Goal: Task Accomplishment & Management: Manage account settings

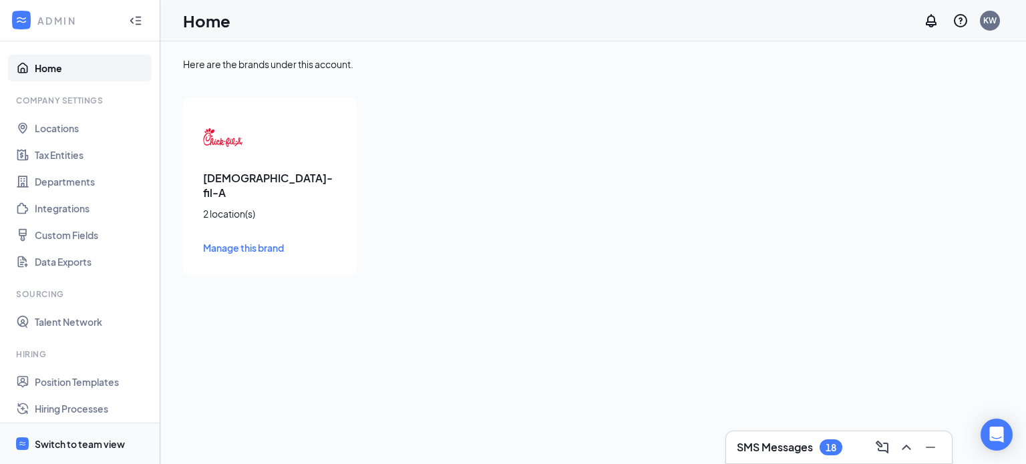
click at [71, 447] on div "Switch to team view" at bounding box center [80, 443] width 90 height 13
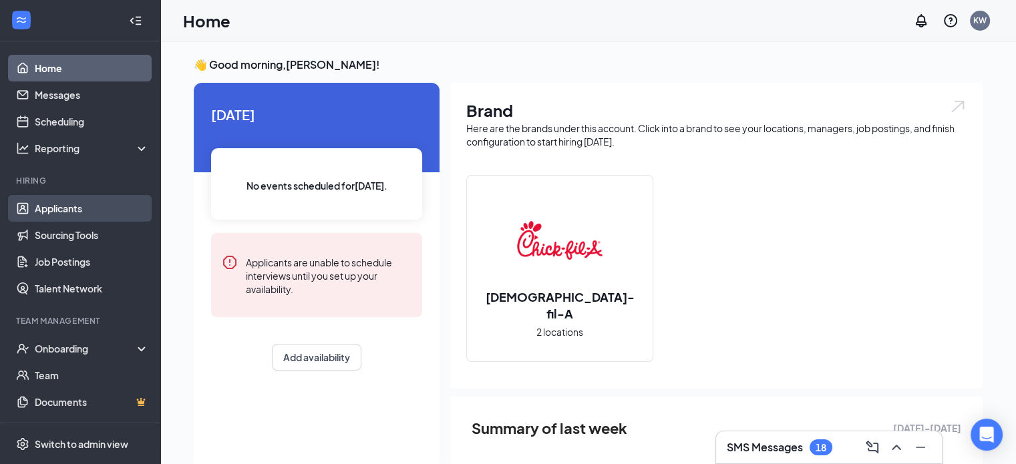
click at [76, 210] on link "Applicants" at bounding box center [92, 208] width 114 height 27
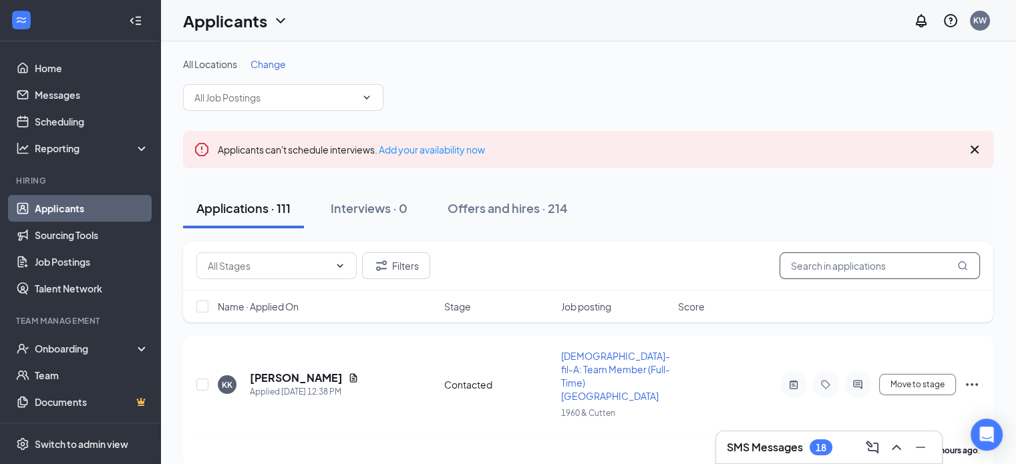
click at [790, 264] on input "text" at bounding box center [879, 265] width 200 height 27
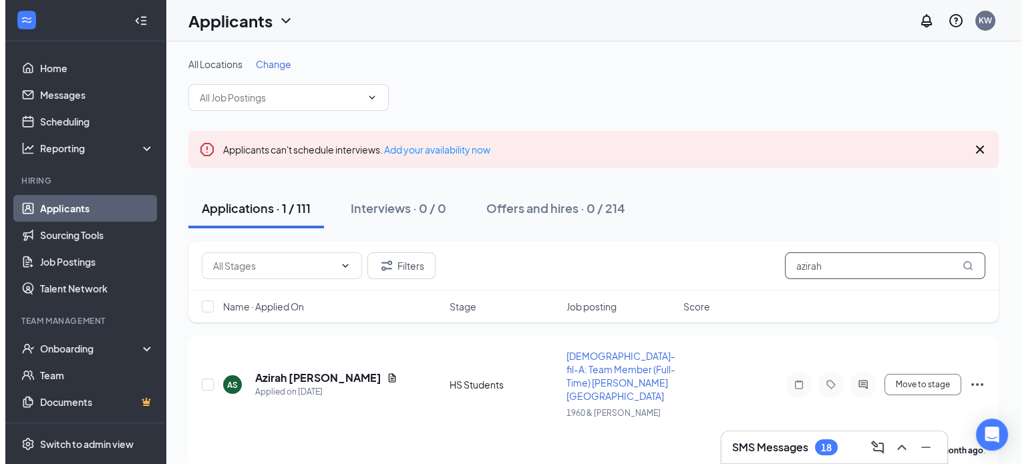
scroll to position [3, 0]
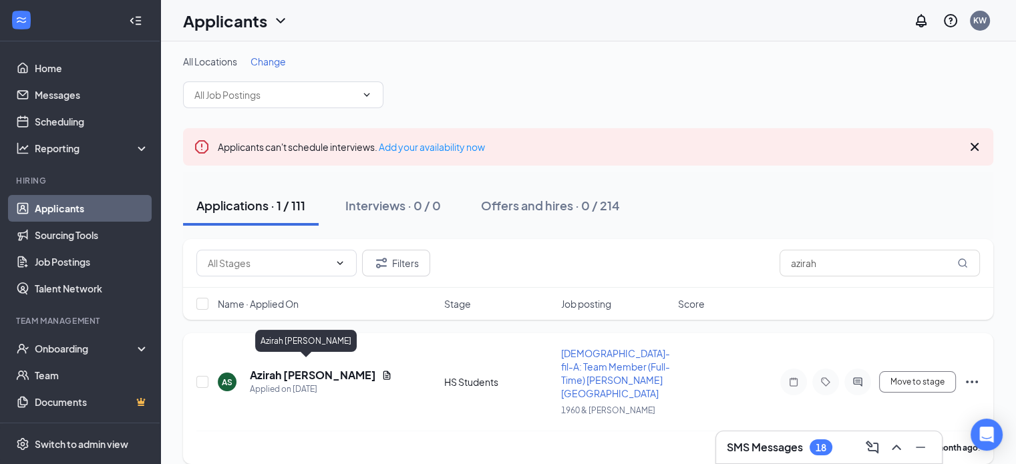
click at [298, 370] on h5 "Azirah [PERSON_NAME]" at bounding box center [313, 375] width 126 height 15
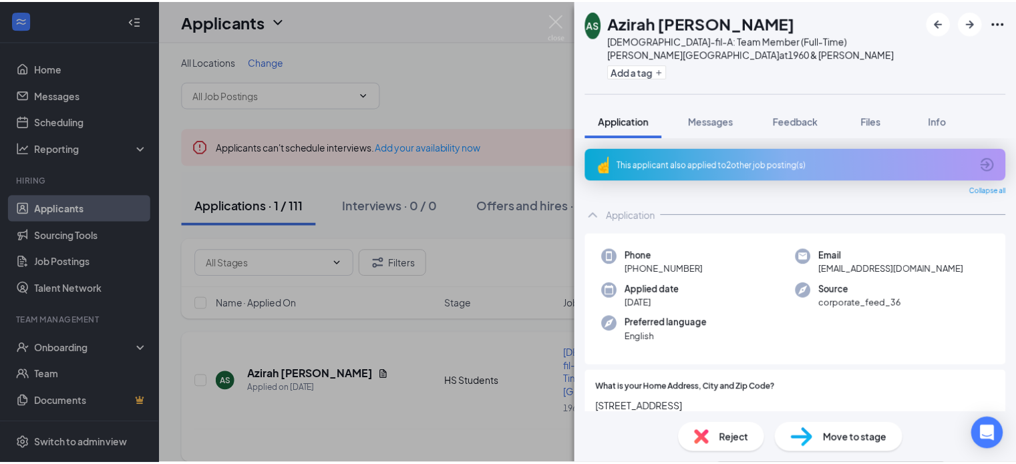
scroll to position [168, 0]
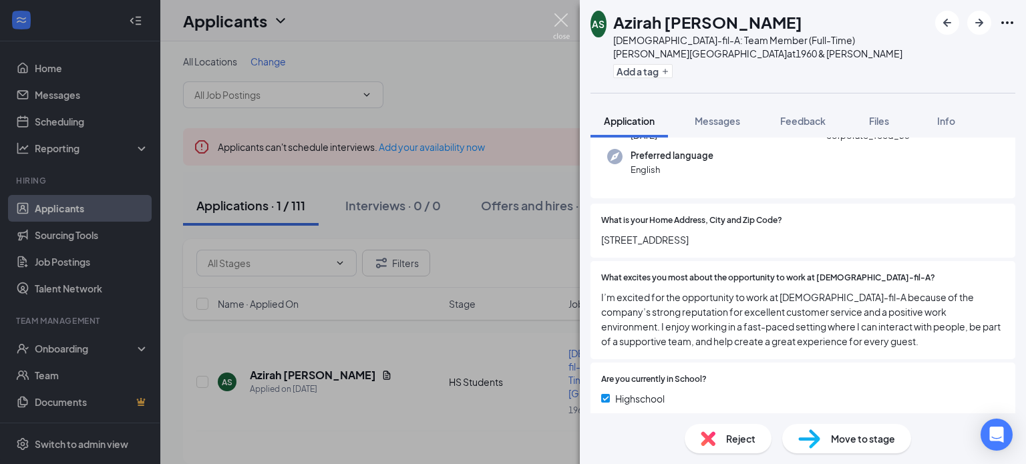
click at [555, 13] on img at bounding box center [561, 26] width 17 height 26
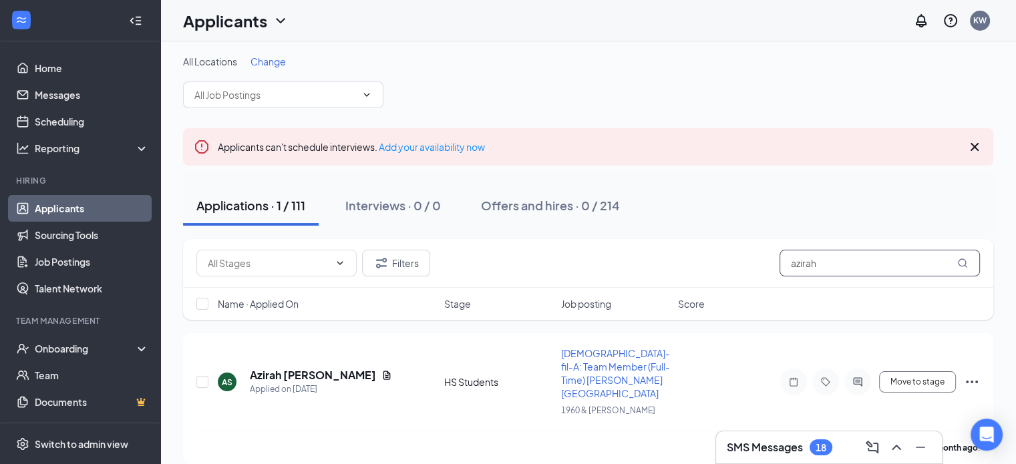
click at [833, 264] on input "azirah" at bounding box center [879, 263] width 200 height 27
type input "a"
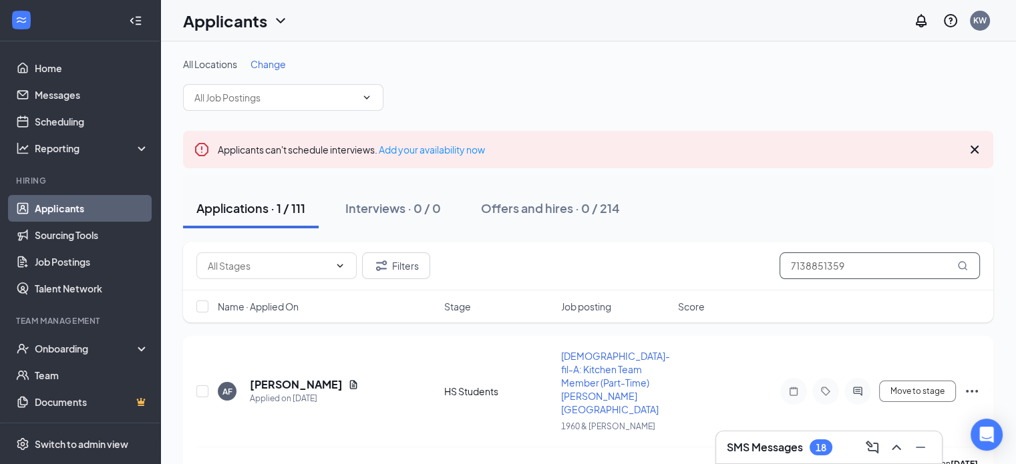
scroll to position [3, 0]
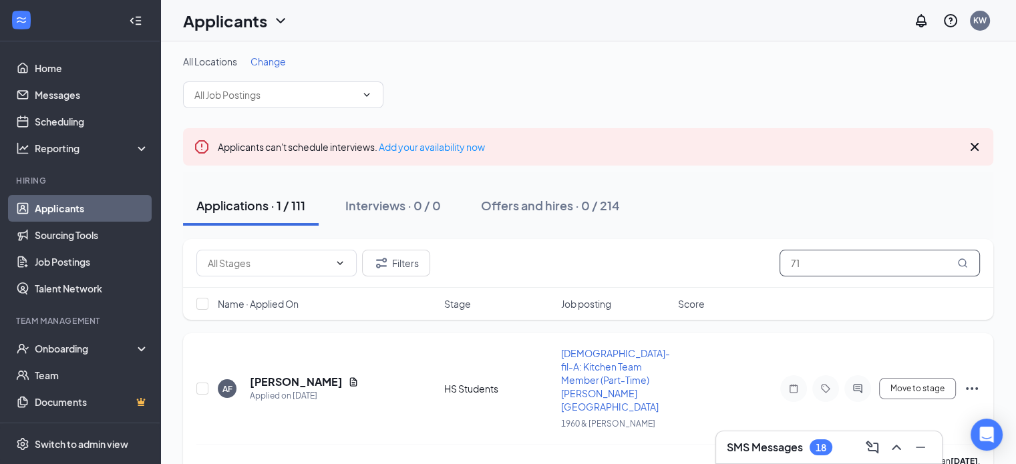
type input "7"
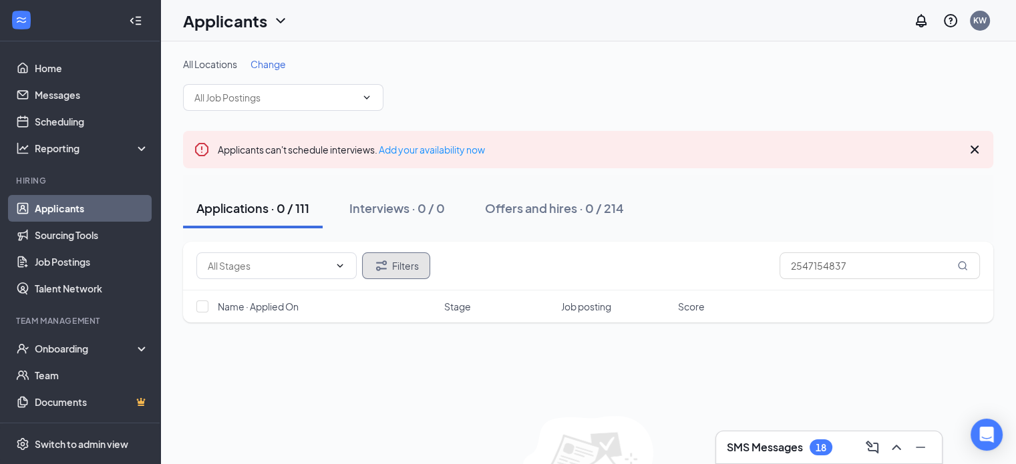
click at [392, 260] on button "Filters" at bounding box center [396, 265] width 68 height 27
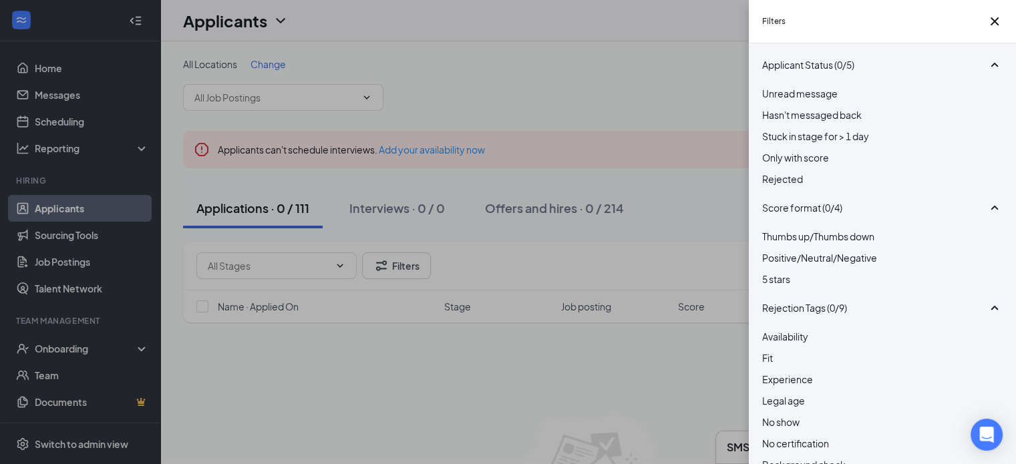
click at [767, 172] on div at bounding box center [882, 172] width 240 height 0
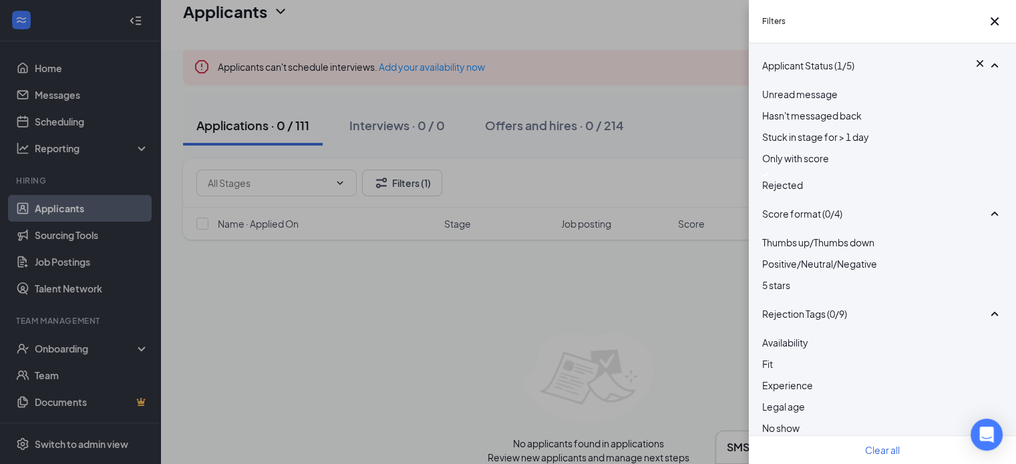
scroll to position [96, 0]
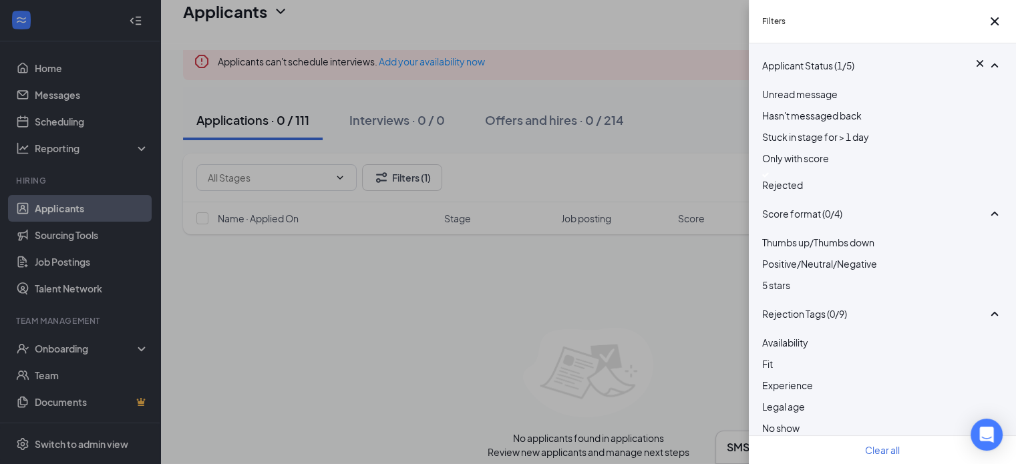
click at [768, 178] on img at bounding box center [765, 174] width 7 height 5
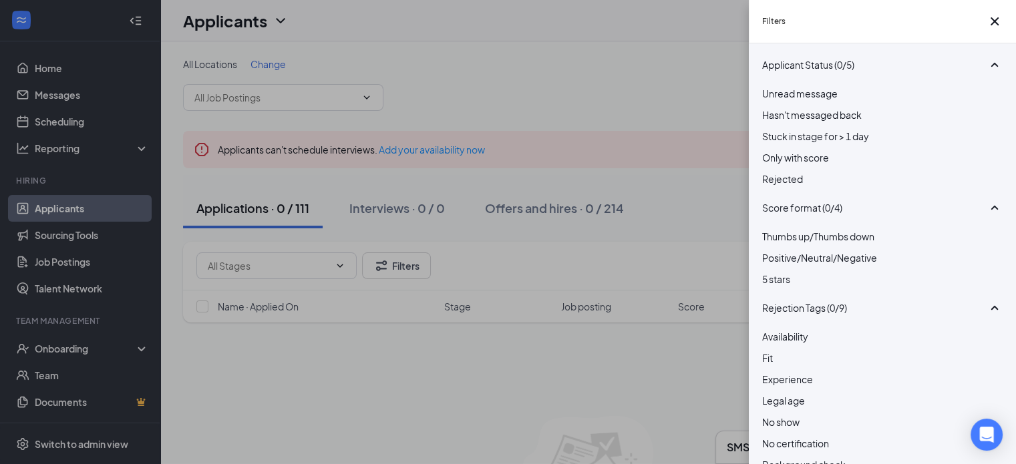
click at [573, 370] on div "Filters Applicant Status (0/5) Unread message Hasn't messaged back Stuck in sta…" at bounding box center [508, 232] width 1016 height 464
click at [986, 27] on icon "Cross" at bounding box center [994, 21] width 16 height 16
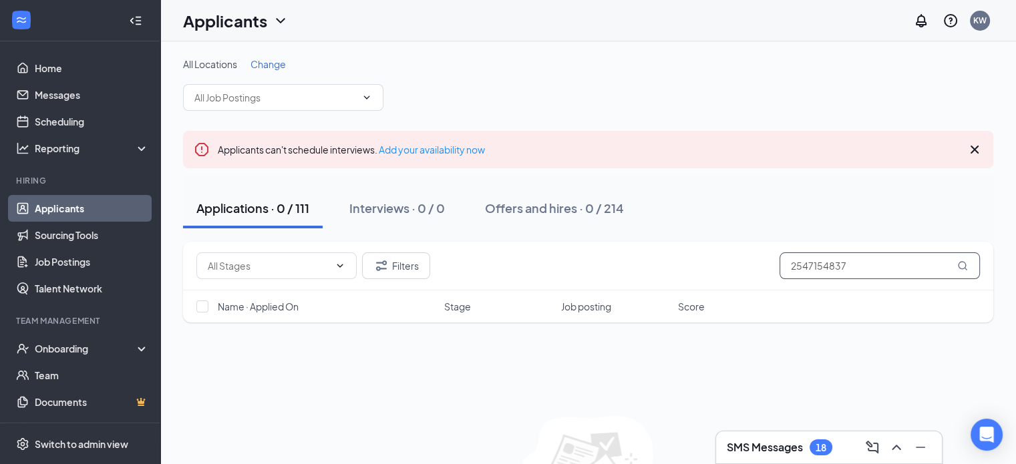
click at [865, 268] on input "2547154837" at bounding box center [879, 265] width 200 height 27
drag, startPoint x: 865, startPoint y: 268, endPoint x: 650, endPoint y: 274, distance: 215.7
click at [650, 274] on div "Filters 2547154837" at bounding box center [587, 265] width 783 height 27
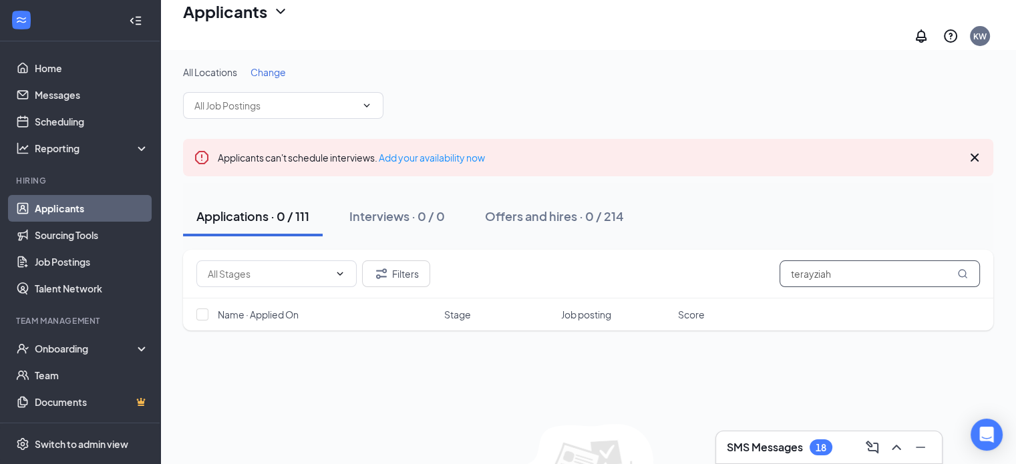
scroll to position [96, 0]
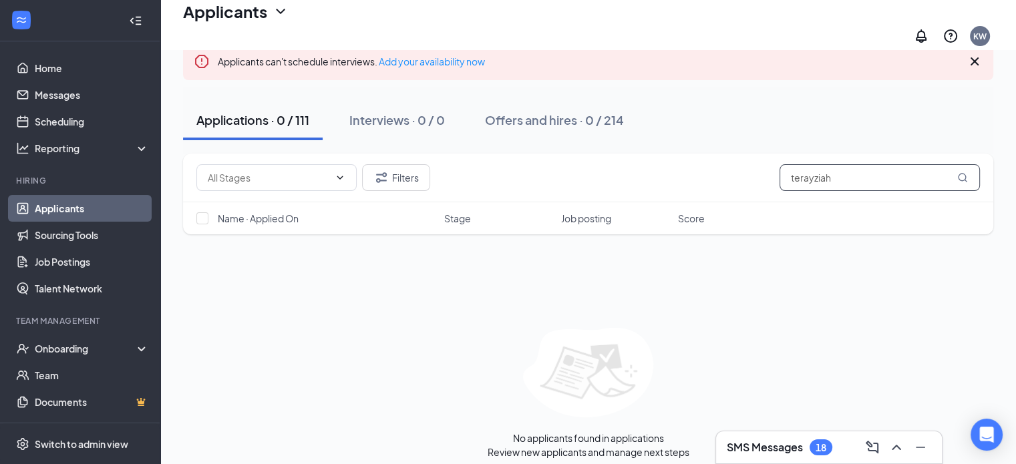
type input "terayziah"
click at [973, 57] on icon "Cross" at bounding box center [974, 61] width 16 height 16
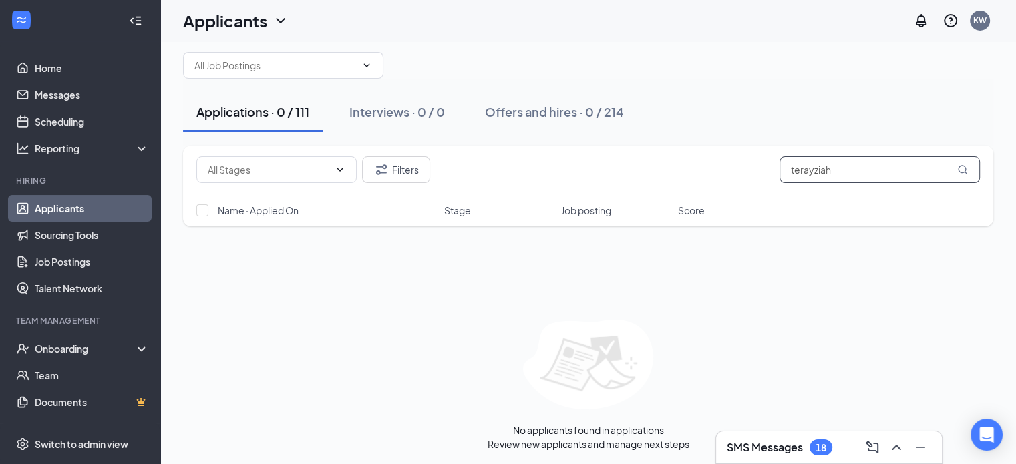
drag, startPoint x: 851, startPoint y: 173, endPoint x: 559, endPoint y: 250, distance: 301.9
click at [559, 250] on div "Filters terayziah Name · Applied On Stage Job posting Score No applicants found…" at bounding box center [588, 298] width 810 height 305
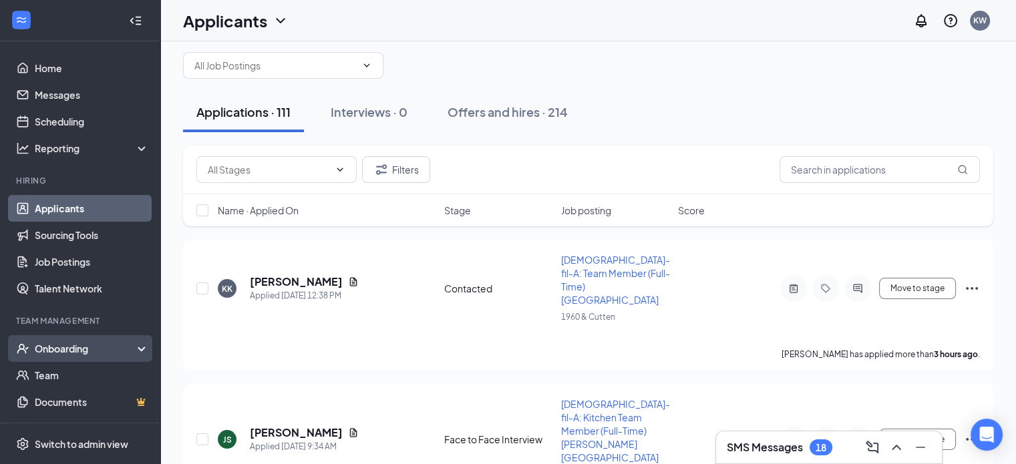
click at [66, 345] on div "Onboarding" at bounding box center [86, 348] width 103 height 13
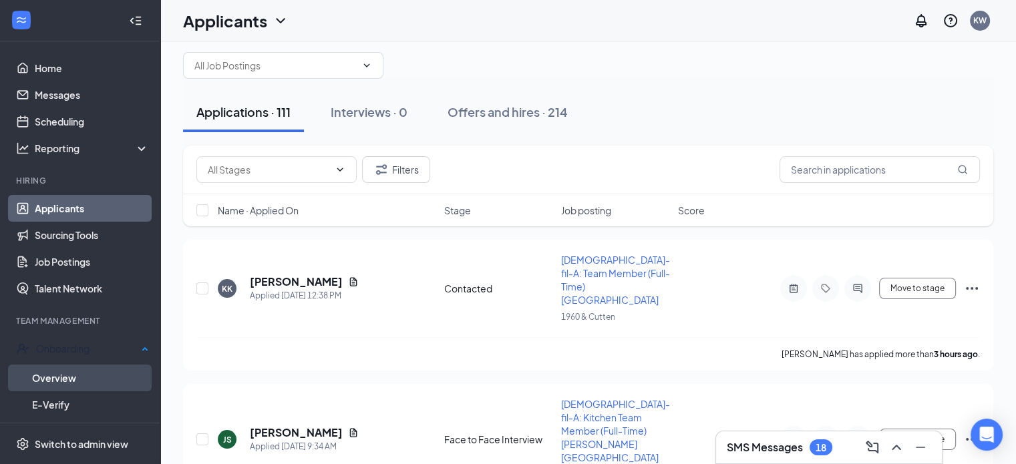
click at [63, 371] on link "Overview" at bounding box center [90, 378] width 117 height 27
